Goal: Task Accomplishment & Management: Manage account settings

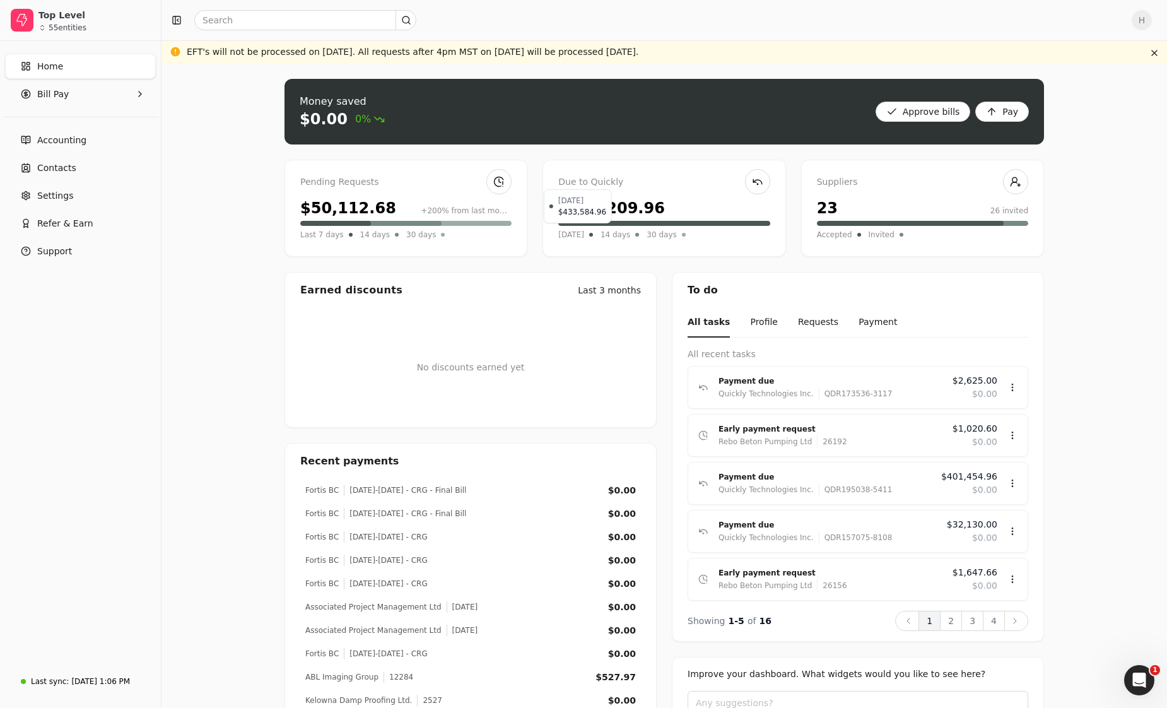
click at [577, 234] on span "[DATE]" at bounding box center [571, 234] width 26 height 13
click at [581, 238] on span "[DATE]" at bounding box center [571, 234] width 26 height 13
click at [584, 235] on span "[DATE]" at bounding box center [571, 234] width 26 height 13
click at [141, 98] on icon "button" at bounding box center [140, 94] width 10 height 10
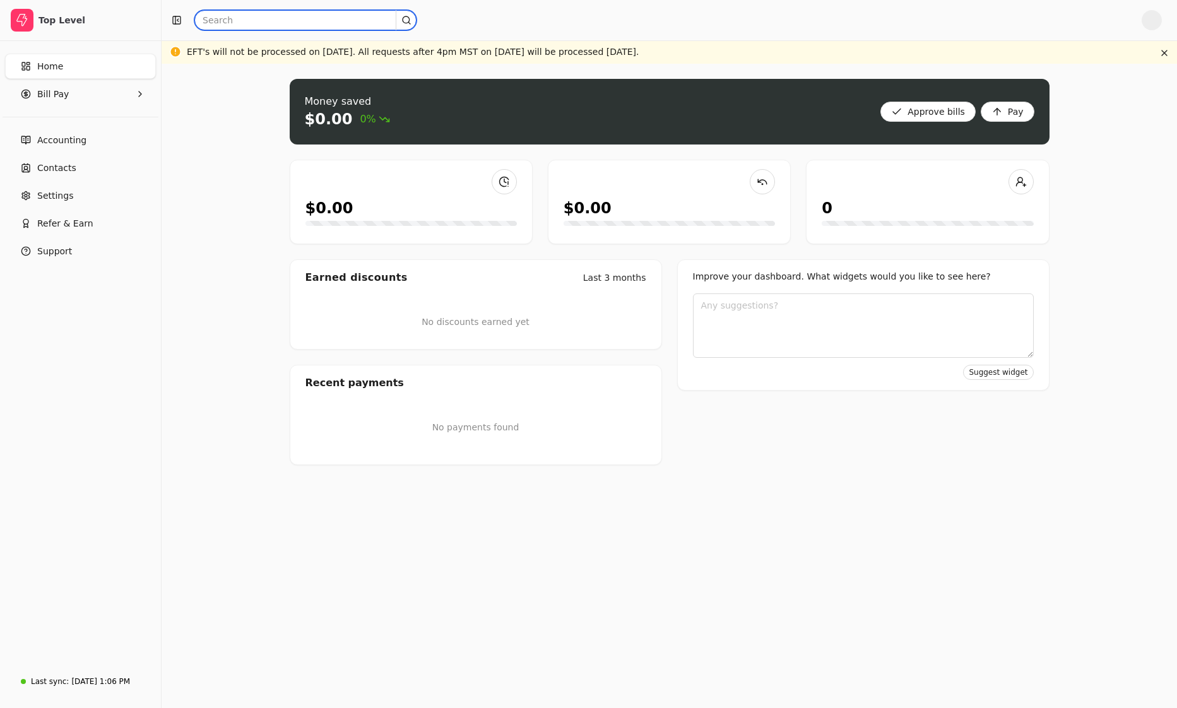
click at [287, 18] on input "text" at bounding box center [305, 20] width 222 height 20
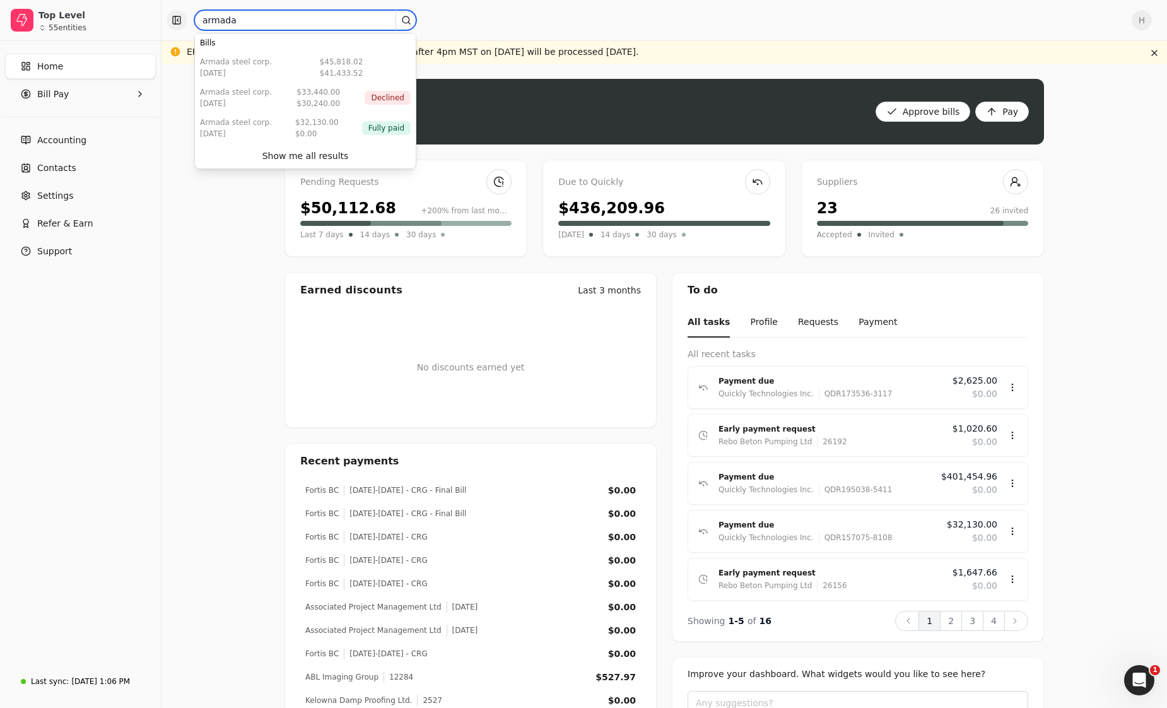
drag, startPoint x: 213, startPoint y: 23, endPoint x: 169, endPoint y: 24, distance: 43.5
click at [169, 24] on div "armada" at bounding box center [644, 20] width 955 height 20
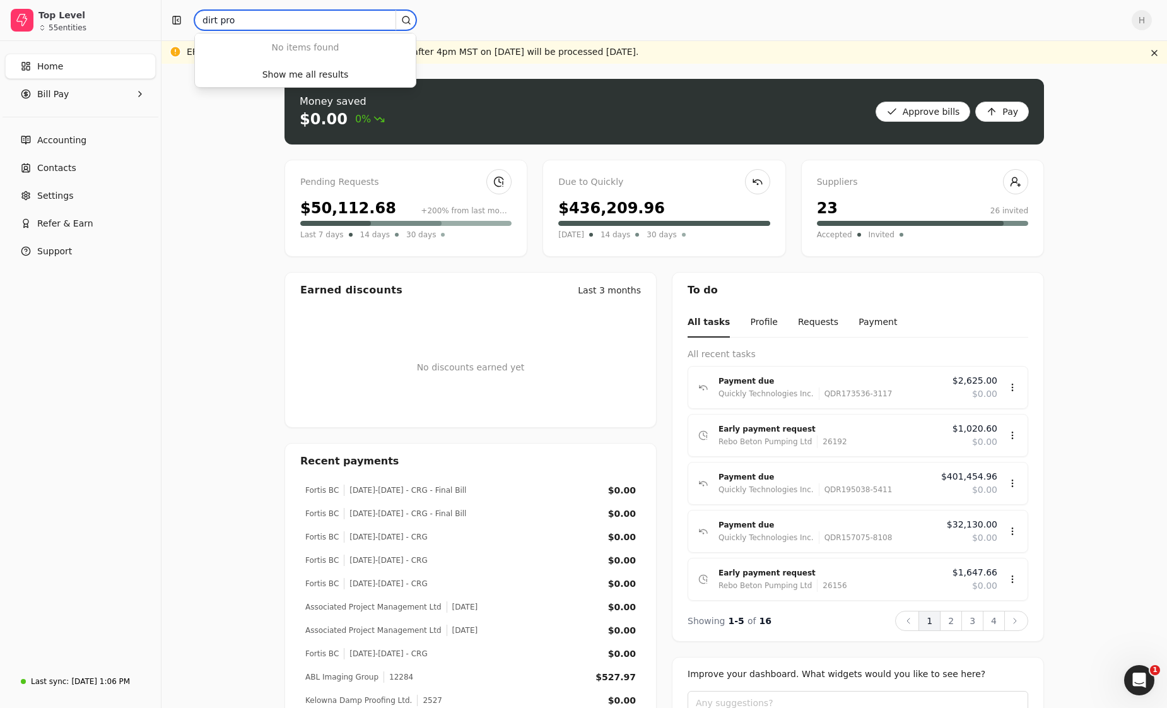
click at [219, 18] on input "dirt pro" at bounding box center [305, 20] width 222 height 20
type input "dirt-pro"
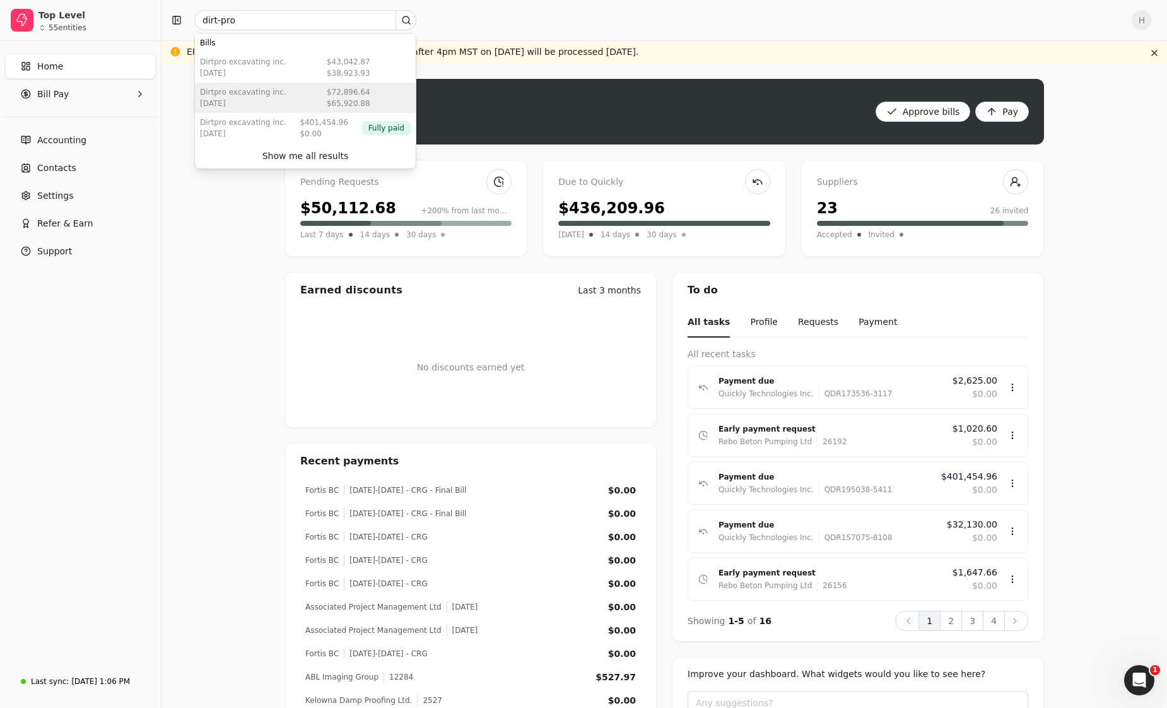
click at [336, 99] on div "$65,920.88" at bounding box center [349, 103] width 44 height 11
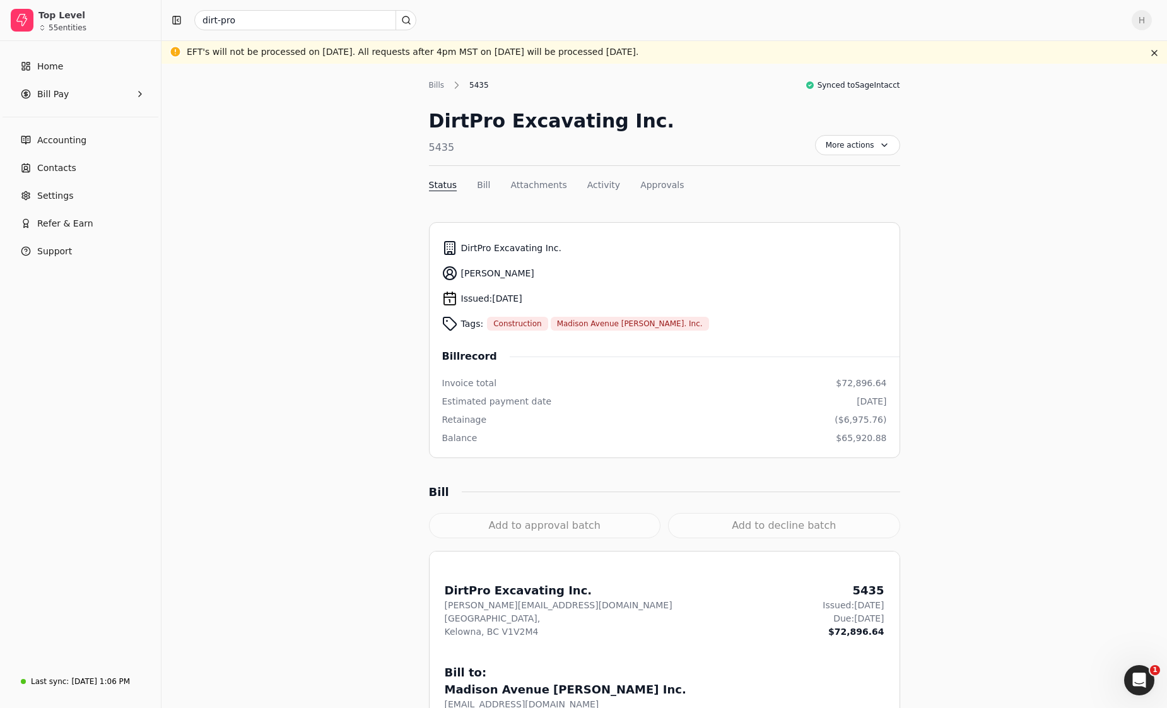
drag, startPoint x: 614, startPoint y: 517, endPoint x: 618, endPoint y: 493, distance: 25.0
click at [614, 517] on div "Add to approval batch" at bounding box center [545, 525] width 232 height 25
click at [434, 79] on div "Bills" at bounding box center [440, 84] width 22 height 11
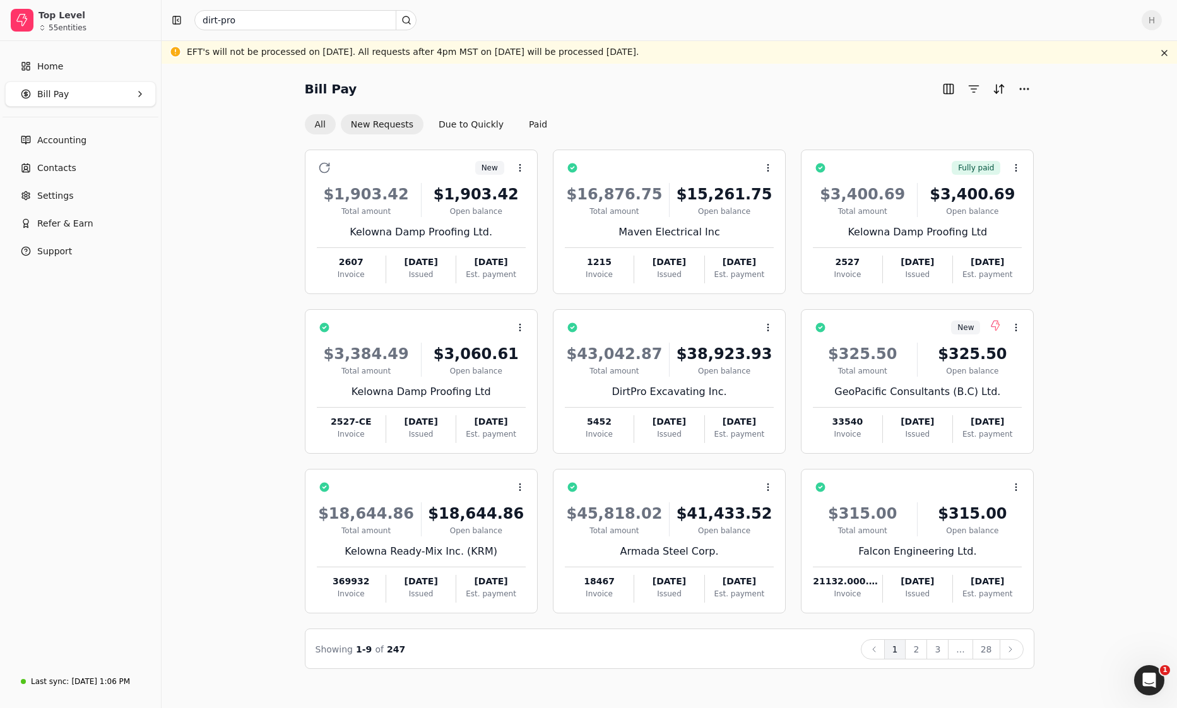
click at [395, 127] on button "New Requests" at bounding box center [382, 124] width 83 height 20
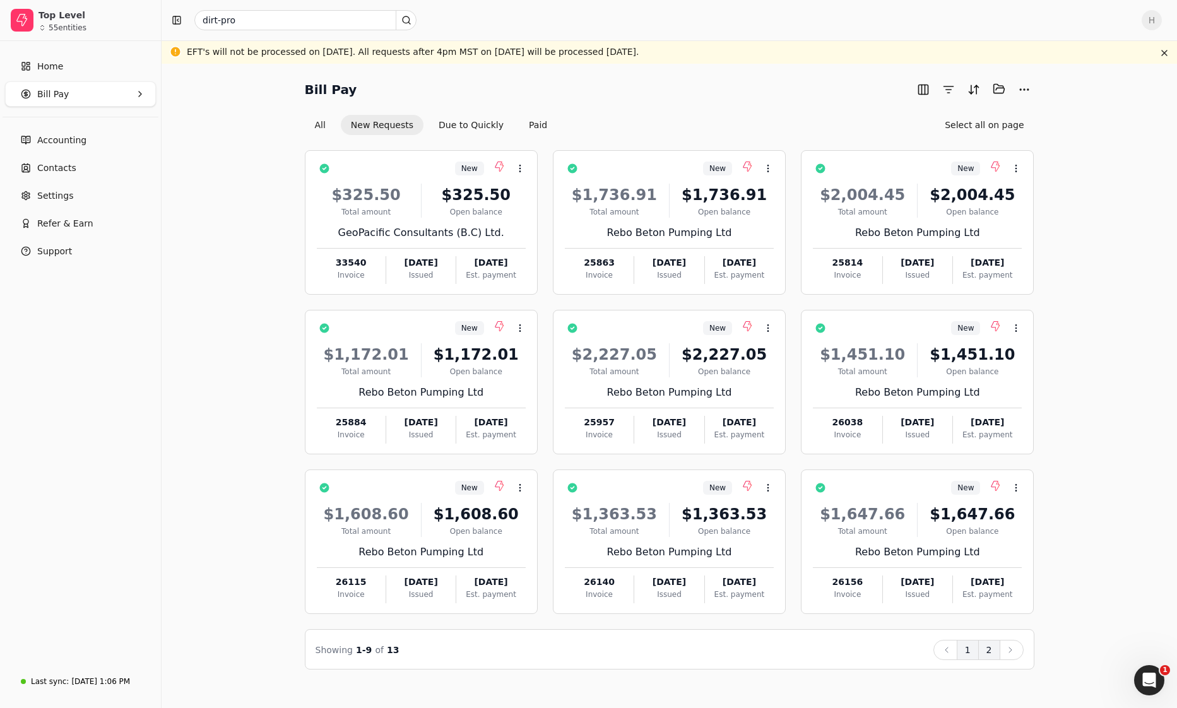
click at [994, 648] on button "2" at bounding box center [989, 650] width 22 height 20
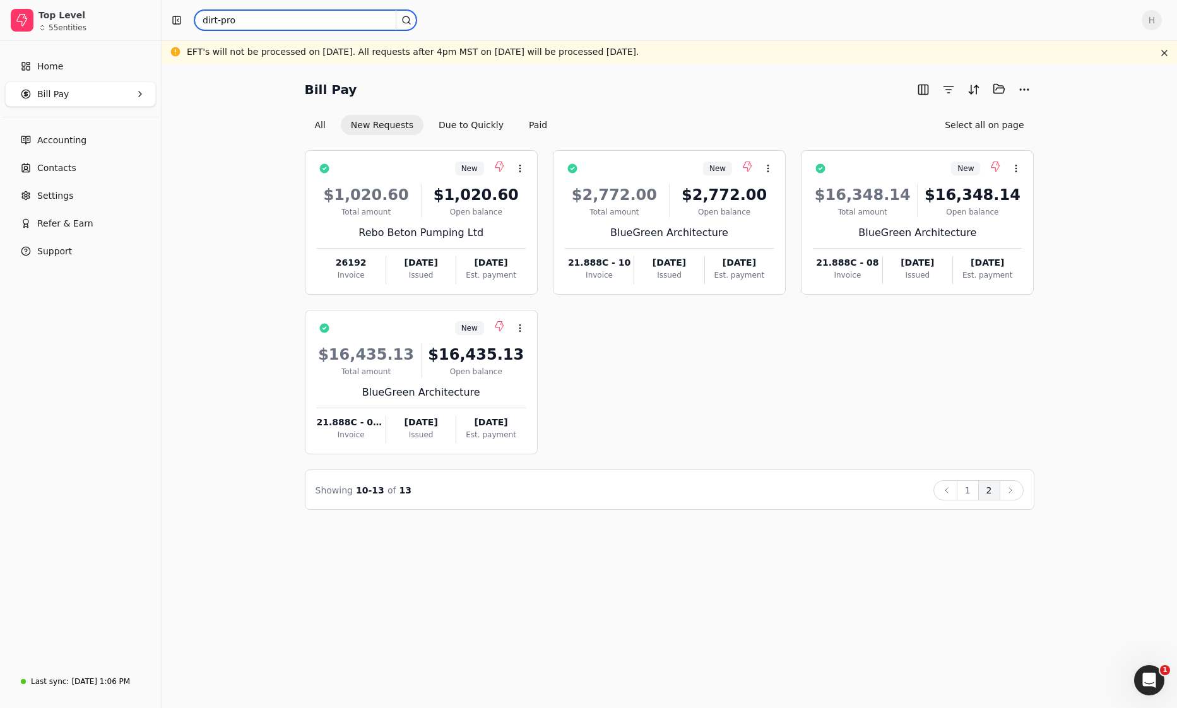
click at [278, 22] on input "dirt-pro" at bounding box center [305, 20] width 222 height 20
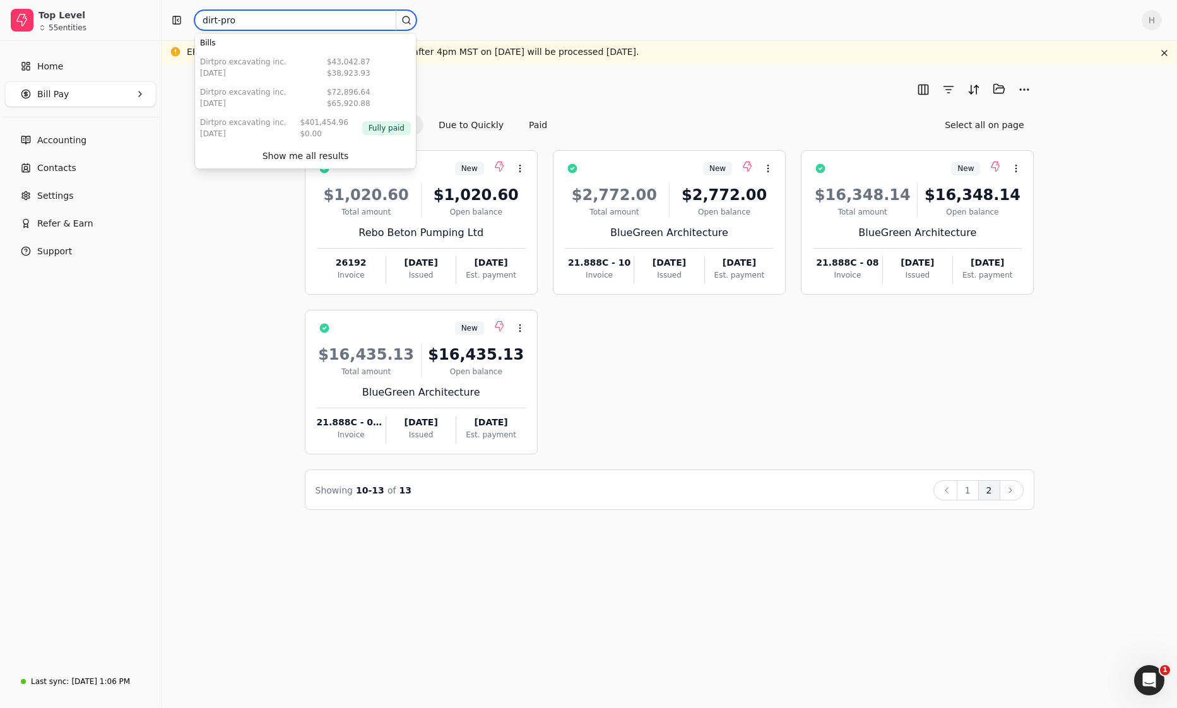
click at [278, 22] on input "dirt-pro" at bounding box center [305, 20] width 222 height 20
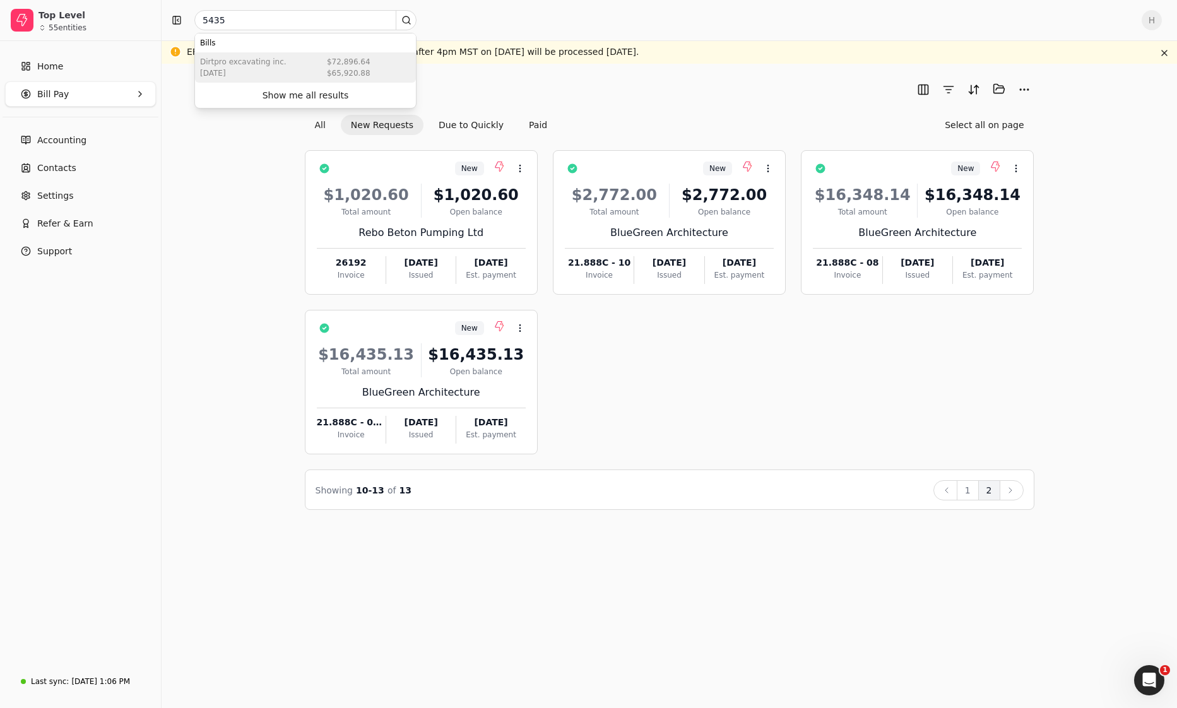
click at [299, 61] on div "DirtPro Excavating Inc. Jul 24 2025 $72,896.64 $65,920.88" at bounding box center [305, 67] width 221 height 30
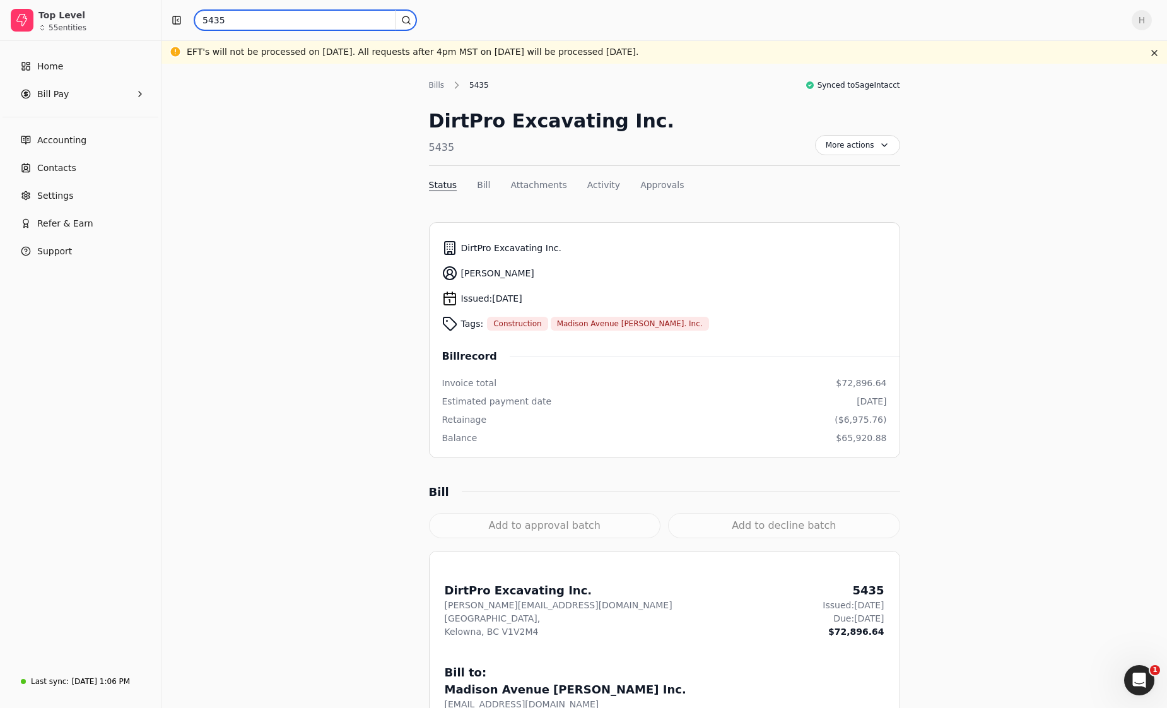
click at [257, 18] on input "5435" at bounding box center [305, 20] width 222 height 20
type input "5392"
